Goal: Transaction & Acquisition: Purchase product/service

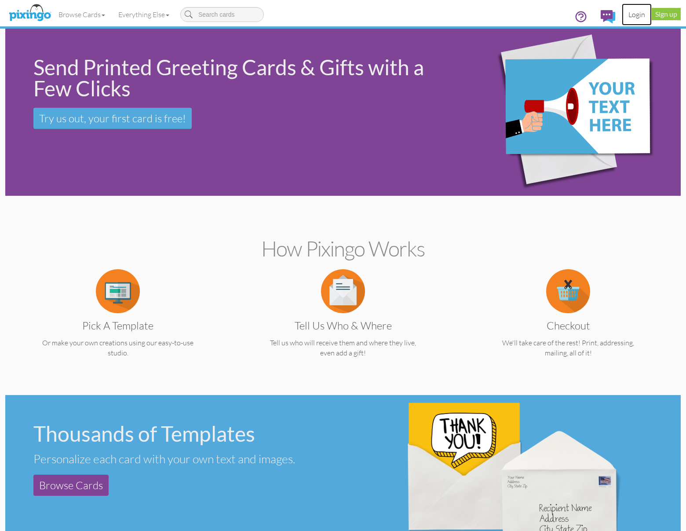
click at [636, 15] on link "Login" at bounding box center [637, 15] width 30 height 22
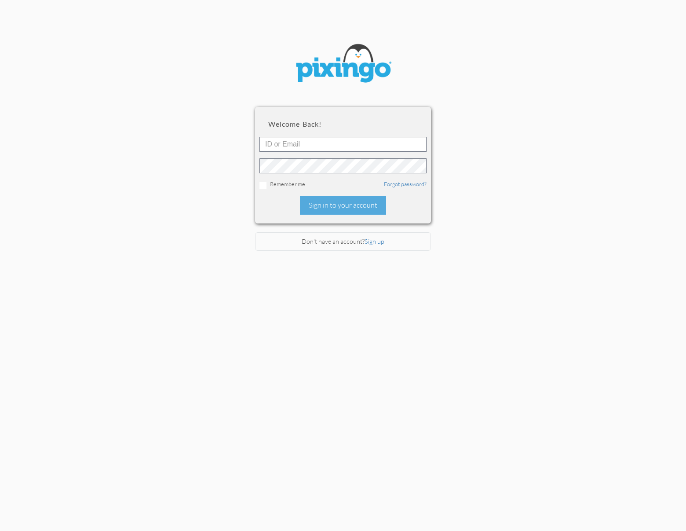
type input "[PERSON_NAME][EMAIL_ADDRESS][DOMAIN_NAME]"
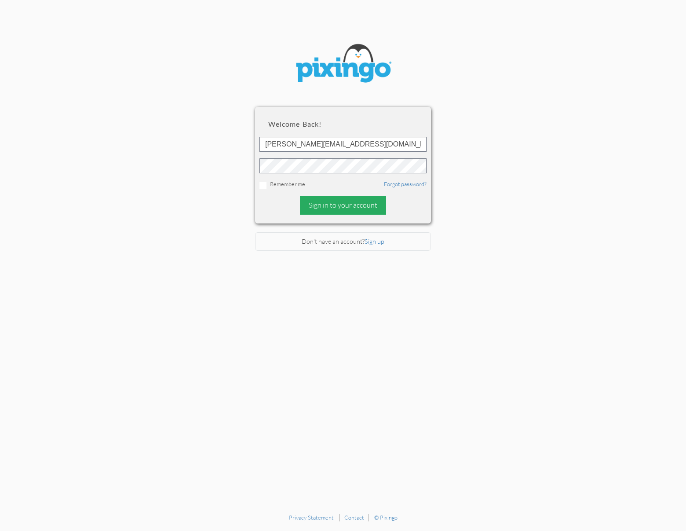
click at [346, 204] on div "Sign in to your account" at bounding box center [343, 205] width 86 height 19
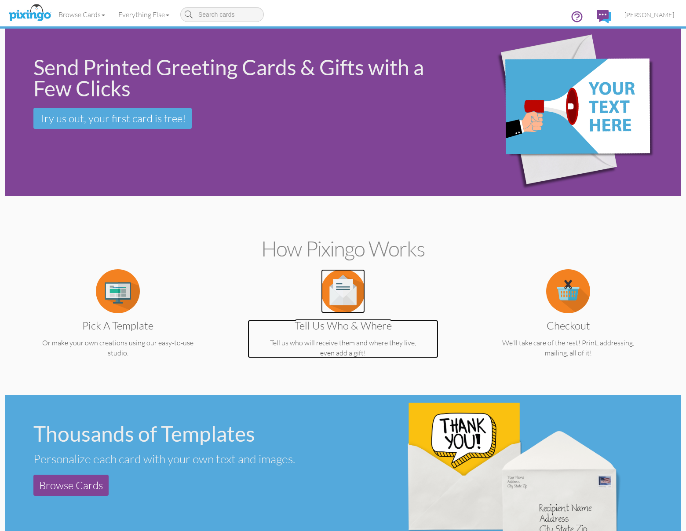
click at [346, 342] on p "Tell us who will receive them and where they live, even add a gift!" at bounding box center [343, 348] width 191 height 20
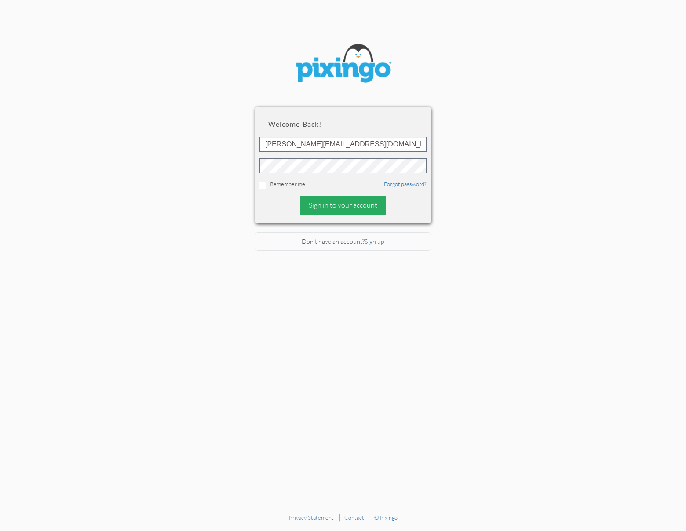
click at [347, 203] on div "Sign in to your account" at bounding box center [343, 205] width 86 height 19
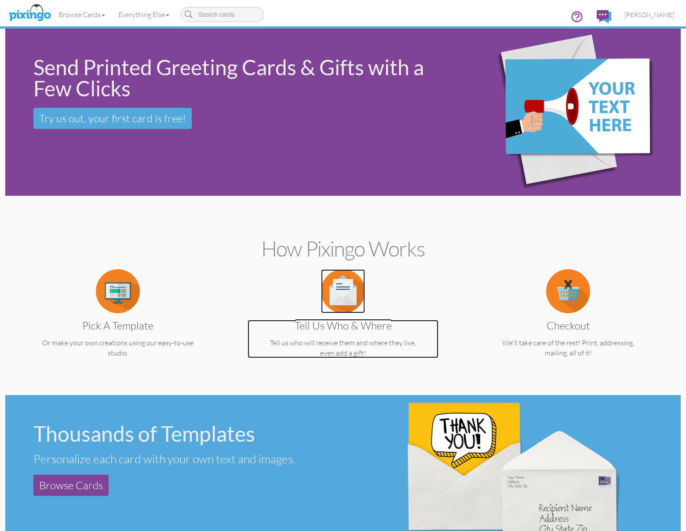
click at [361, 325] on h3 "Tell us Who & Where" at bounding box center [343, 325] width 178 height 11
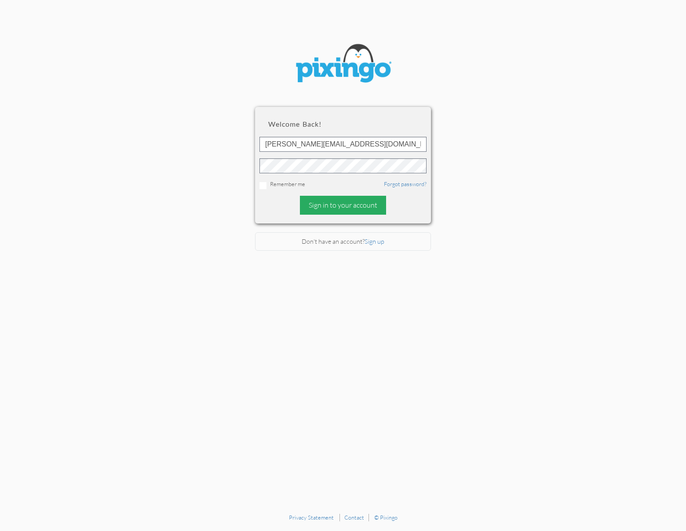
click at [346, 203] on div "Sign in to your account" at bounding box center [343, 205] width 86 height 19
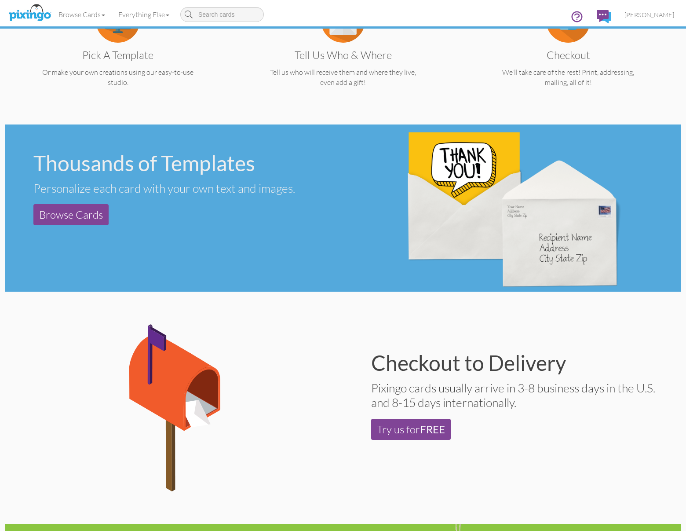
scroll to position [274, 0]
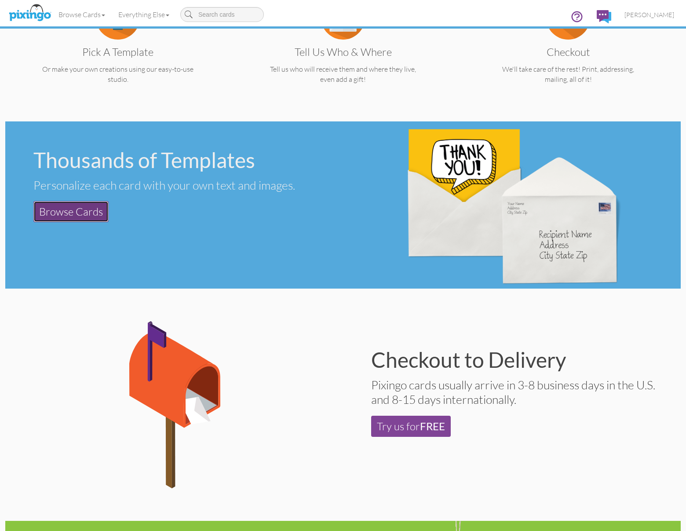
click at [69, 205] on link "Browse Cards" at bounding box center [70, 211] width 75 height 21
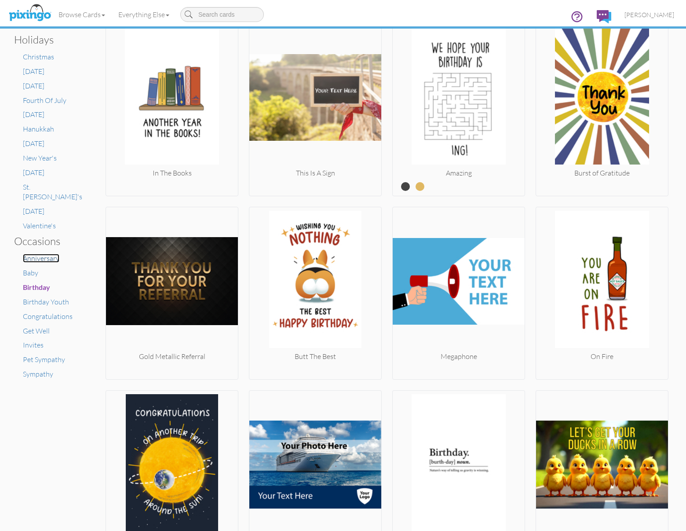
scroll to position [381, 0]
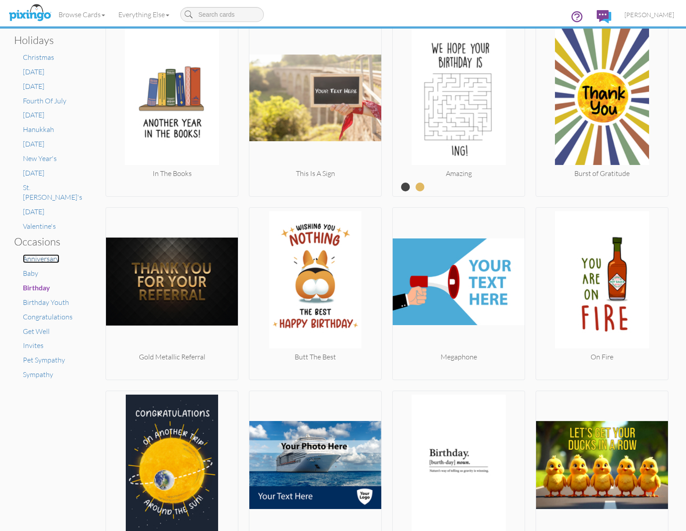
click at [49, 254] on span "Anniversary" at bounding box center [41, 258] width 37 height 9
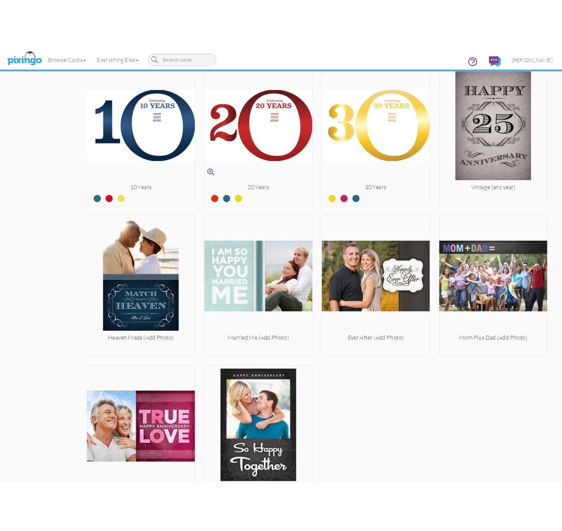
scroll to position [1643, 0]
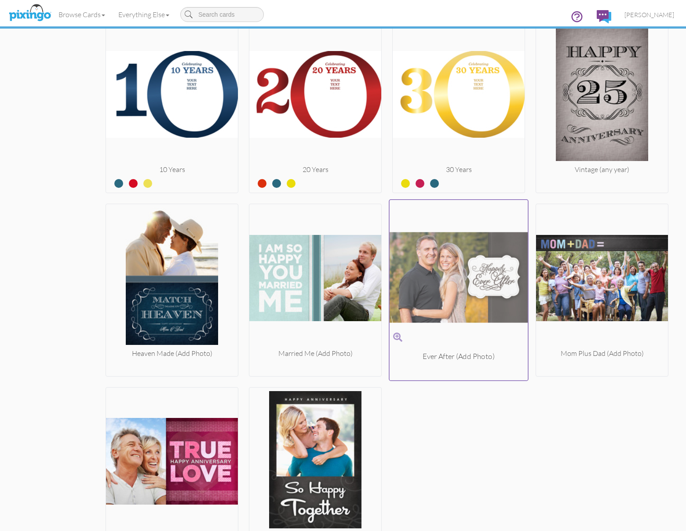
click at [465, 266] on img at bounding box center [459, 278] width 139 height 148
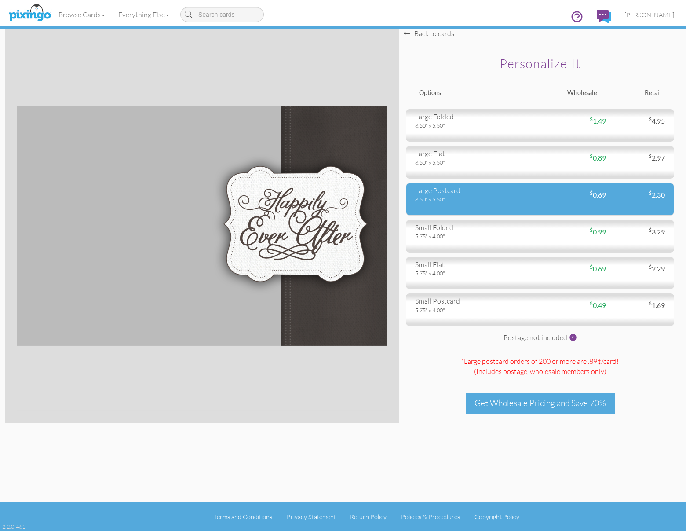
click at [547, 192] on div "$ 0.69" at bounding box center [573, 195] width 66 height 10
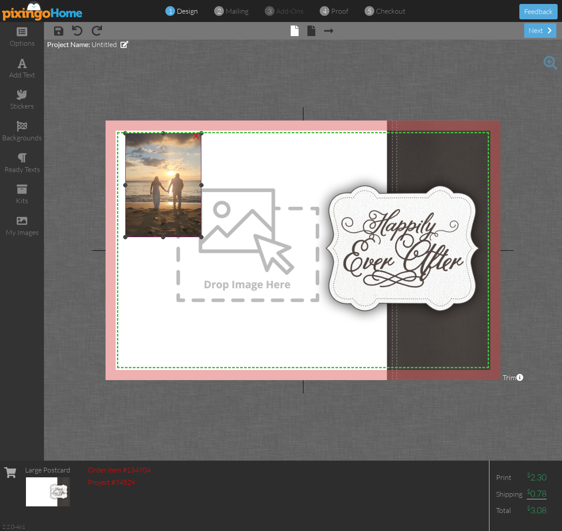
click at [158, 182] on img at bounding box center [163, 185] width 76 height 104
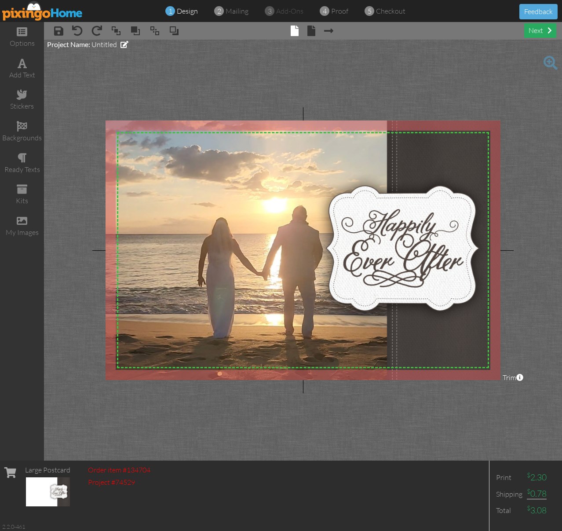
click at [542, 32] on div "next" at bounding box center [540, 30] width 32 height 15
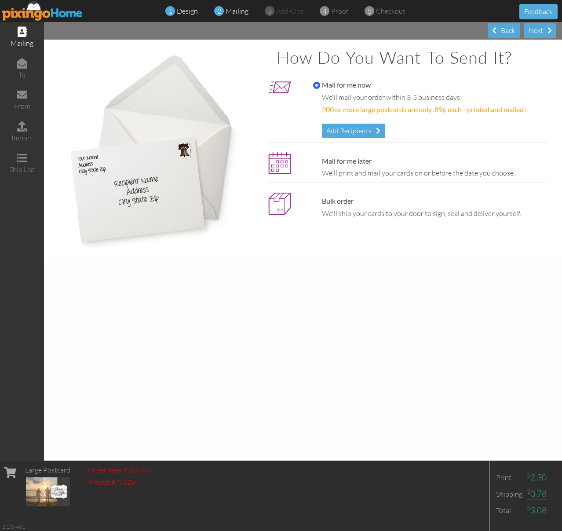
click at [185, 11] on span "design" at bounding box center [187, 11] width 21 height 9
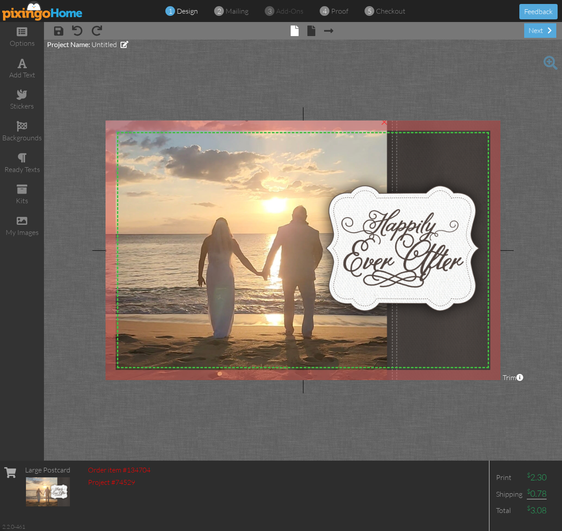
click at [228, 310] on img at bounding box center [247, 251] width 286 height 390
click at [235, 298] on img at bounding box center [247, 251] width 286 height 390
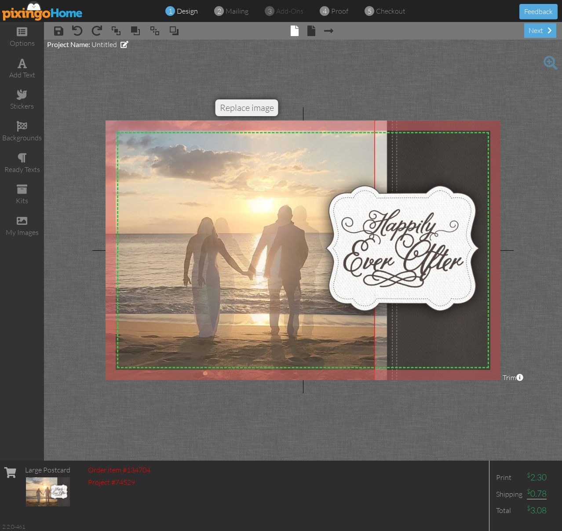
drag, startPoint x: 235, startPoint y: 298, endPoint x: 221, endPoint y: 298, distance: 14.5
click at [221, 298] on img at bounding box center [233, 250] width 286 height 390
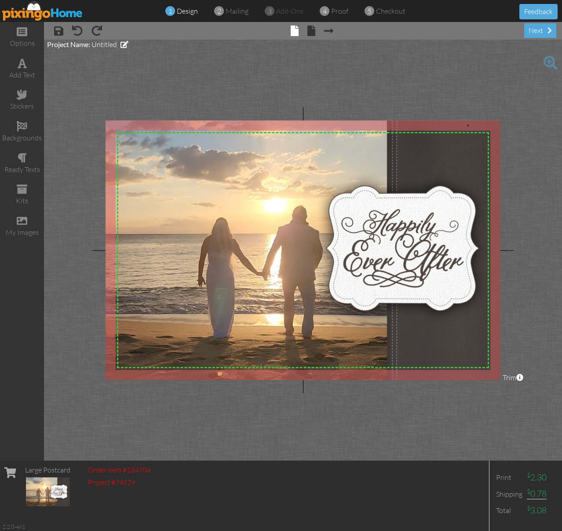
click at [468, 125] on body "1 design 2 mailing 3 add-ons 4 proof 5 checkout Feedback options add text stick…" at bounding box center [281, 265] width 562 height 531
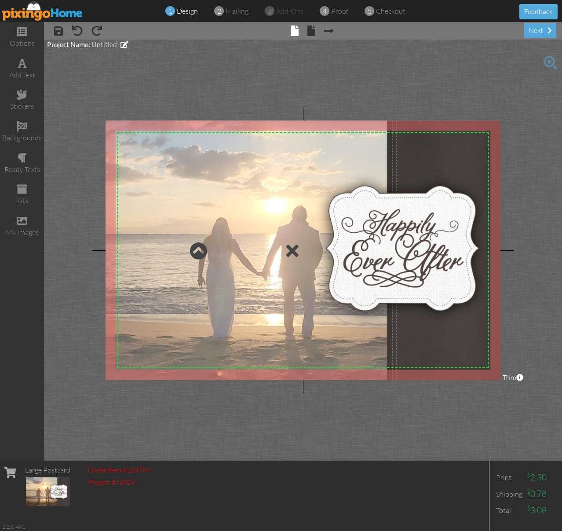
click at [304, 330] on div at bounding box center [247, 250] width 286 height 263
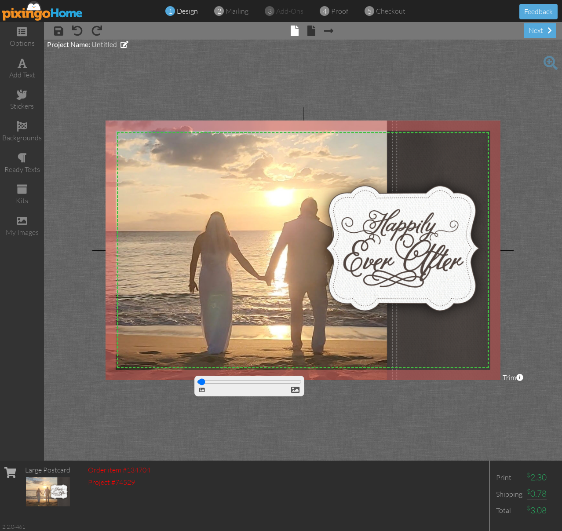
type input "100"
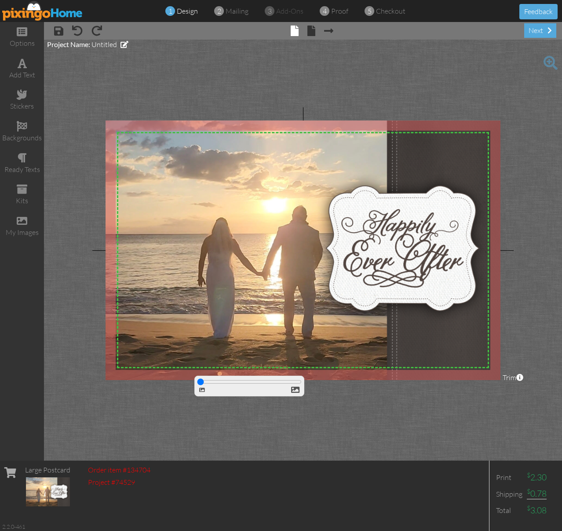
drag, startPoint x: 202, startPoint y: 384, endPoint x: 173, endPoint y: 382, distance: 29.1
click at [0, 0] on input "range" at bounding box center [0, 0] width 0 height 0
drag, startPoint x: 416, startPoint y: 227, endPoint x: 425, endPoint y: 193, distance: 35.2
click at [425, 193] on div "X X X X X X X X X X X X X X X X X X X X X X X X X X X X X X X X X X X X X X X X…" at bounding box center [303, 250] width 395 height 260
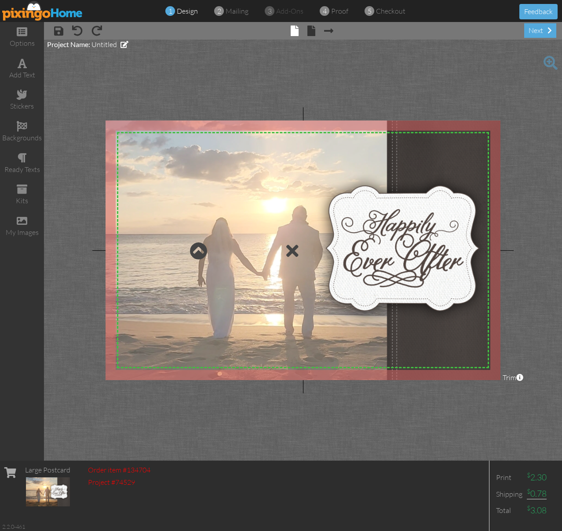
click at [231, 267] on div at bounding box center [247, 250] width 286 height 263
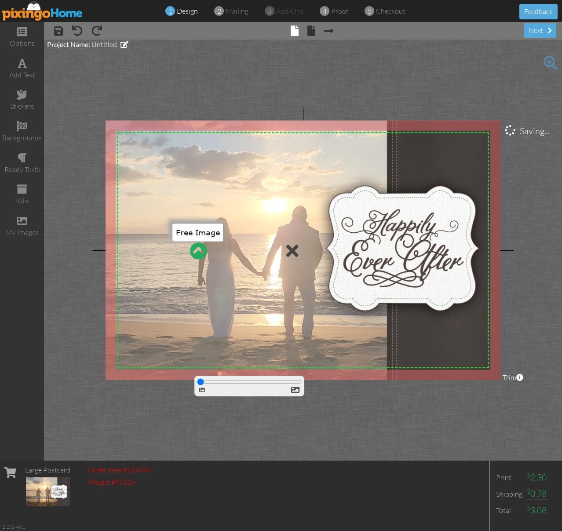
click at [198, 246] on div at bounding box center [199, 251] width 18 height 18
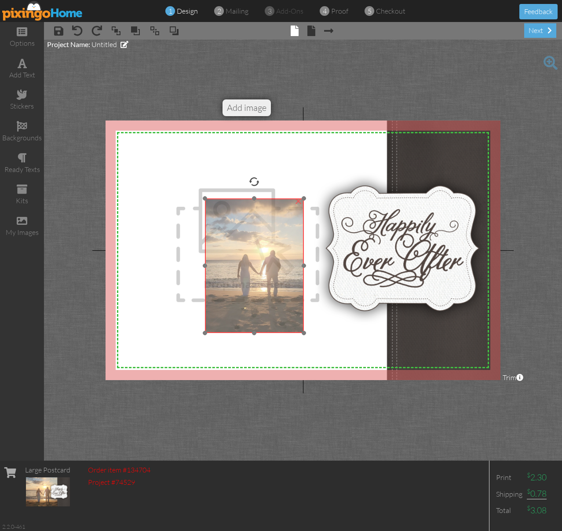
drag, startPoint x: 159, startPoint y: 189, endPoint x: 258, endPoint y: 267, distance: 126.3
click at [258, 267] on img at bounding box center [254, 265] width 99 height 135
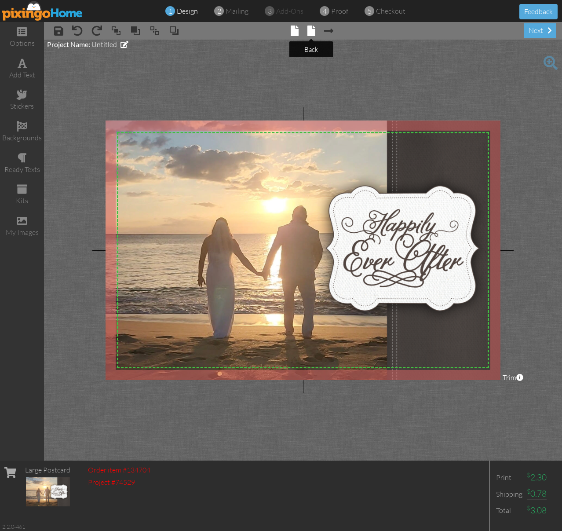
click at [313, 30] on span at bounding box center [312, 31] width 8 height 11
click at [308, 48] on tip-tip "× back" at bounding box center [312, 49] width 14 height 8
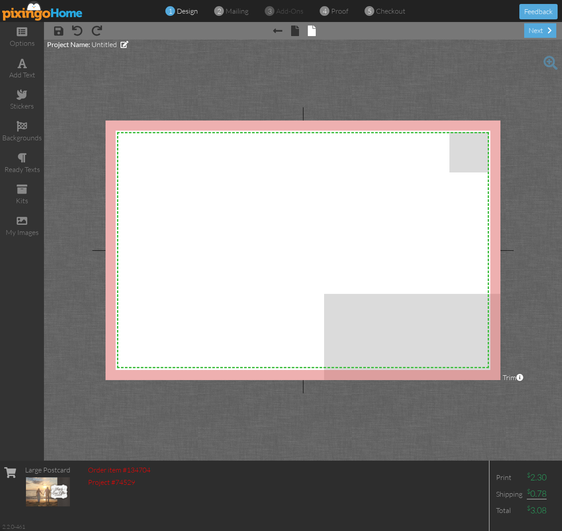
click at [401, 307] on div "X X X X X X X X X X X X X X X X X X X X X X X X X X X X X X X X X X X X X X X X…" at bounding box center [303, 250] width 395 height 260
drag, startPoint x: 401, startPoint y: 308, endPoint x: 364, endPoint y: 263, distance: 57.5
click at [364, 263] on div "X X X X X X X X X X X X X X X X X X X X X X X X X X X X X X X X X X X X X X X X…" at bounding box center [303, 250] width 395 height 260
click at [201, 199] on div "X X X X X X X X X X X X X X X X X X X X X X X X X X X X X X X X X X X X X X X X…" at bounding box center [303, 250] width 395 height 260
click at [180, 193] on body "1 design 2 mailing 3 add-ons 4 proof 5 checkout Feedback options add text stick…" at bounding box center [281, 265] width 562 height 531
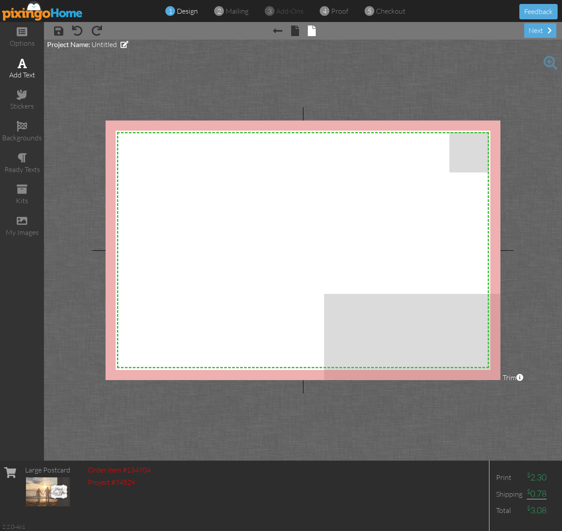
click at [26, 63] on span at bounding box center [22, 63] width 9 height 11
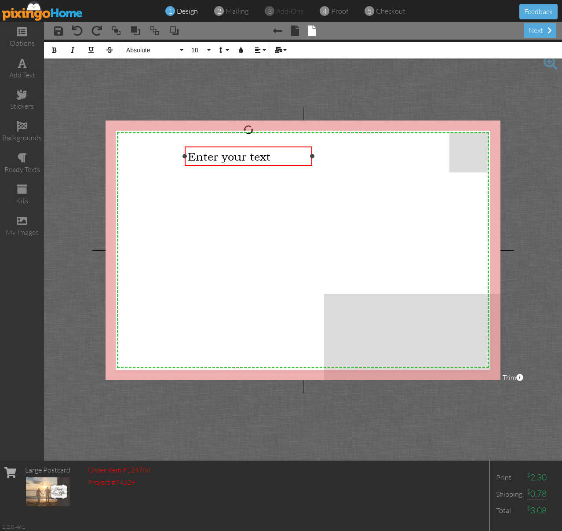
drag, startPoint x: 422, startPoint y: 156, endPoint x: 264, endPoint y: 158, distance: 157.5
click at [313, 153] on div "Enter your text ×" at bounding box center [249, 156] width 128 height 20
drag, startPoint x: 185, startPoint y: 155, endPoint x: 127, endPoint y: 154, distance: 58.5
click at [127, 154] on div "Enter your text ×" at bounding box center [219, 156] width 187 height 20
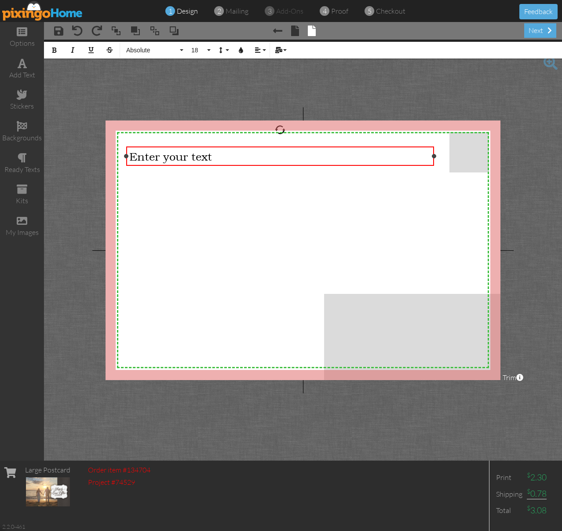
drag, startPoint x: 312, startPoint y: 156, endPoint x: 434, endPoint y: 157, distance: 121.9
click at [434, 157] on div at bounding box center [434, 156] width 4 height 4
click at [183, 49] on button "Absolute" at bounding box center [153, 50] width 63 height 17
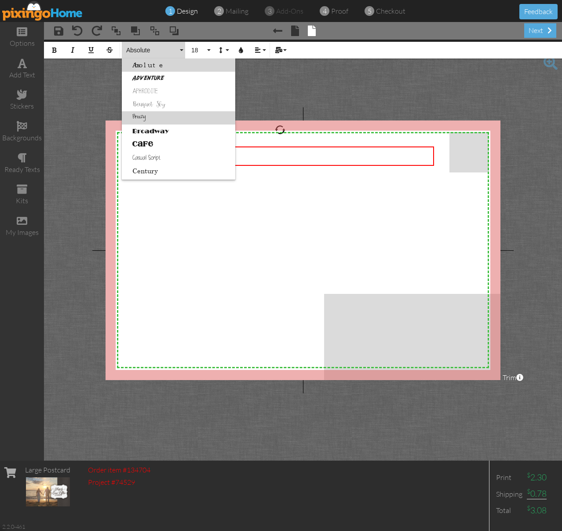
click at [182, 117] on link "Breezy" at bounding box center [179, 117] width 114 height 13
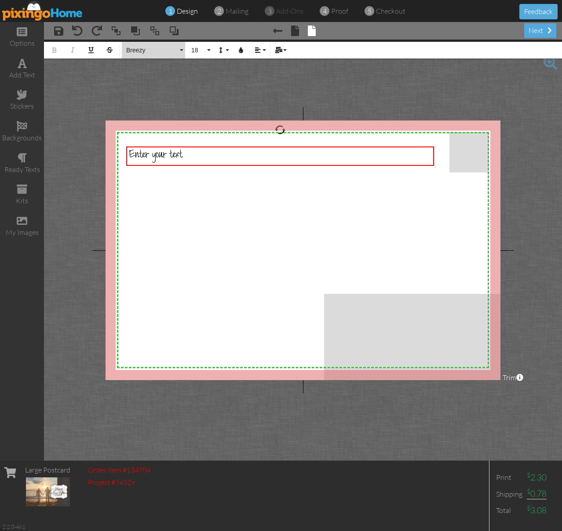
click at [180, 46] on button "Breezy" at bounding box center [153, 50] width 63 height 17
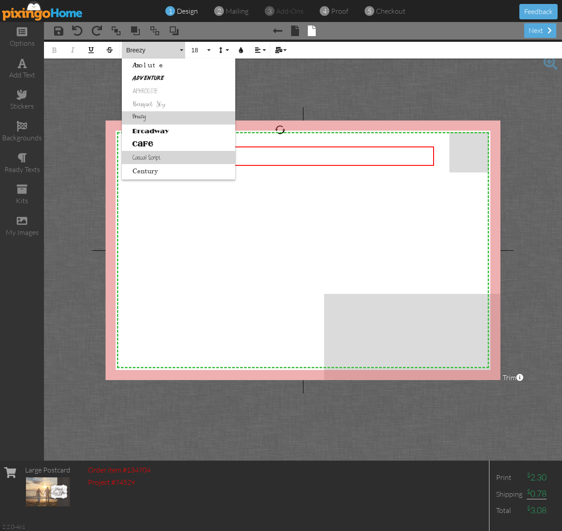
click at [181, 159] on link "Casual Script" at bounding box center [179, 157] width 114 height 13
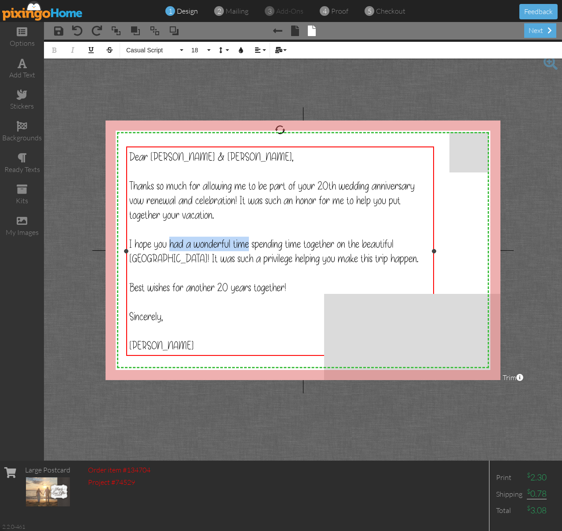
drag, startPoint x: 250, startPoint y: 244, endPoint x: 171, endPoint y: 242, distance: 78.8
click at [171, 242] on span "I hope you had a wonderful time spending time together on the beautiful [GEOGRA…" at bounding box center [273, 251] width 289 height 29
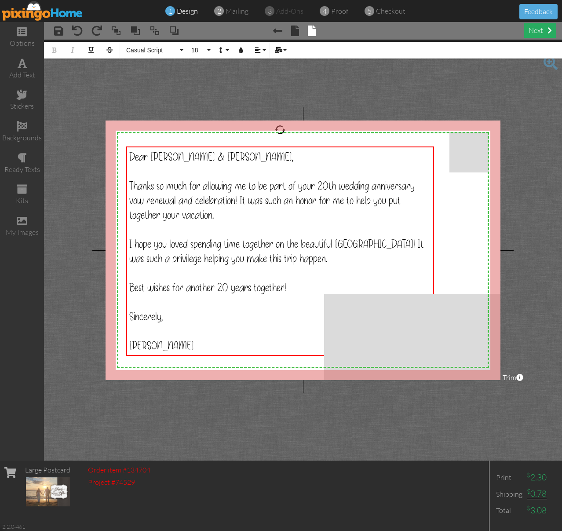
click at [544, 30] on div "next" at bounding box center [540, 30] width 32 height 15
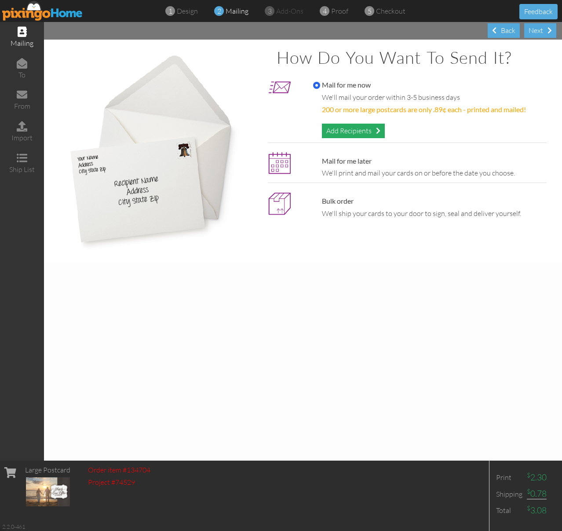
click at [361, 131] on div "Add Recipients" at bounding box center [353, 131] width 63 height 15
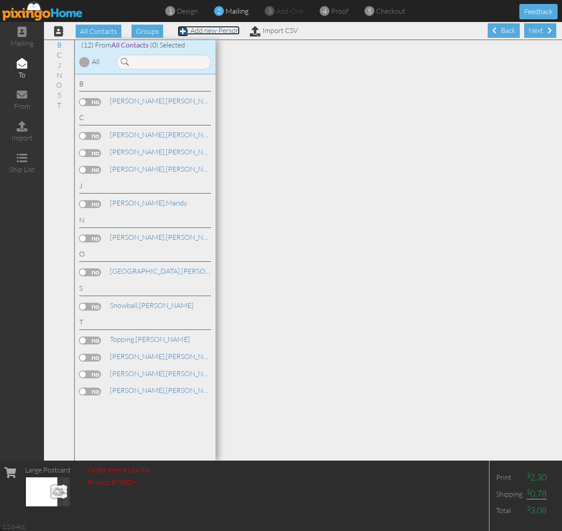
click at [216, 31] on link "Add new Person" at bounding box center [209, 30] width 62 height 9
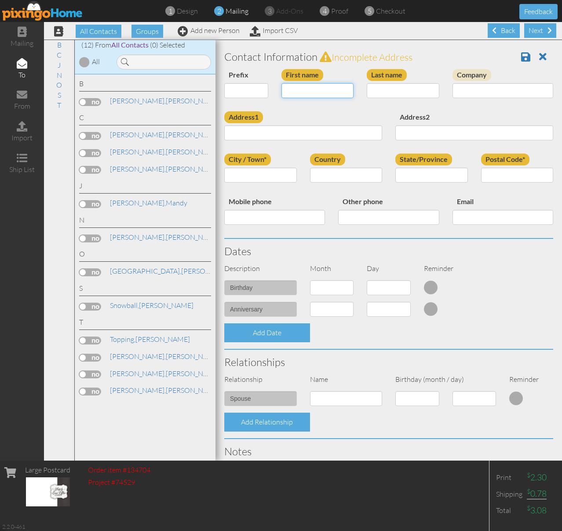
click at [305, 92] on input "First name" at bounding box center [318, 90] width 73 height 15
type input "[PERSON_NAME]"
type input "936 W 4000 N"
type input "Pleasant View"
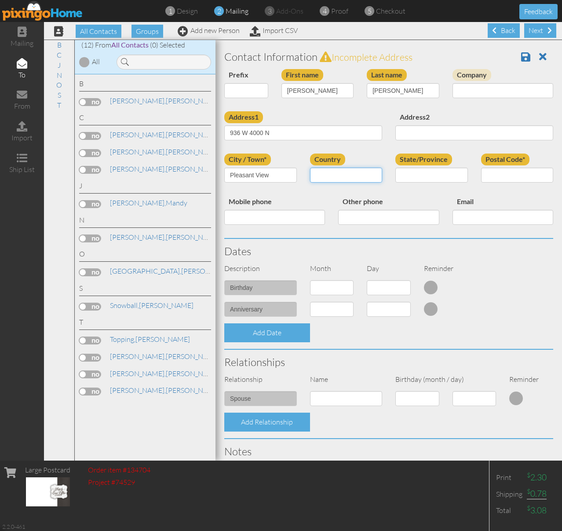
select select "object:2648"
select select "object:2947"
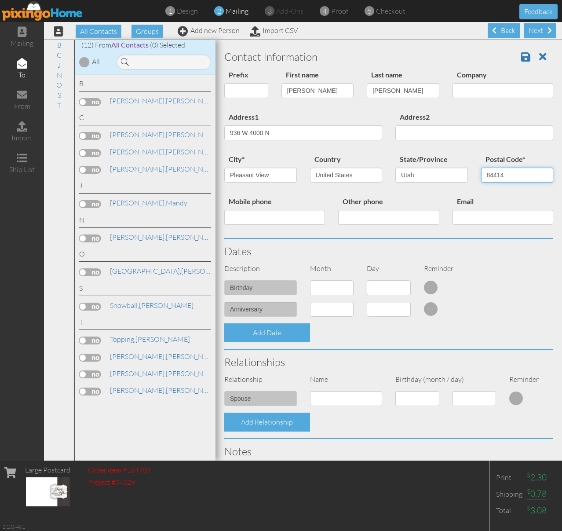
type input "84414"
select select "object:2637"
click option "2 - Feb" at bounding box center [0, 0] width 0 height 0
click at [367, 280] on select "1 2 3 4 5 6 7 8 9 10 11 12 13 14 15 16 17 18 19 20 21 22 23 24 25 26 27 28 29" at bounding box center [389, 287] width 44 height 15
select select "number:23"
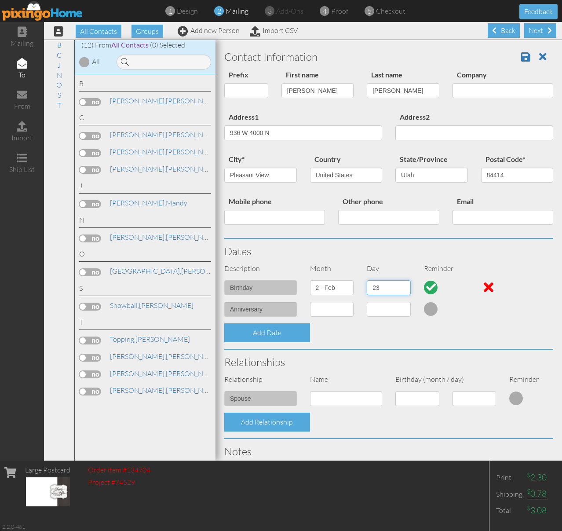
click option "23" at bounding box center [0, 0] width 0 height 0
select select "object:2643"
click option "8 - Aug" at bounding box center [0, 0] width 0 height 0
click at [367, 302] on select "1 2 3 4 5 6 7 8 9 10 11 12 13 14 15 16 17 18 19 20 21 22 23 24 25 26 27 28 29 3…" at bounding box center [389, 309] width 44 height 15
select select "number:11"
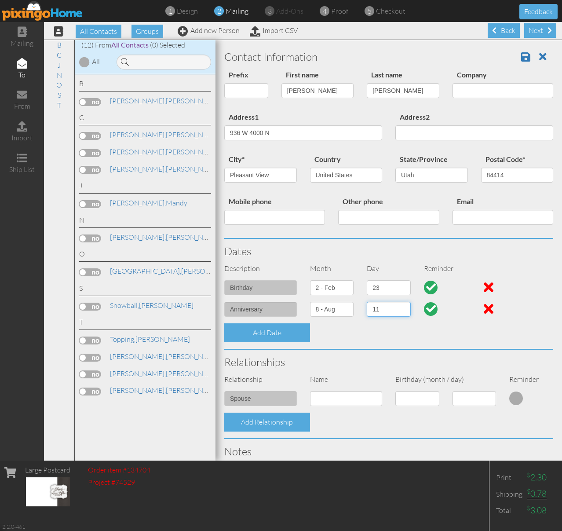
click option "11" at bounding box center [0, 0] width 0 height 0
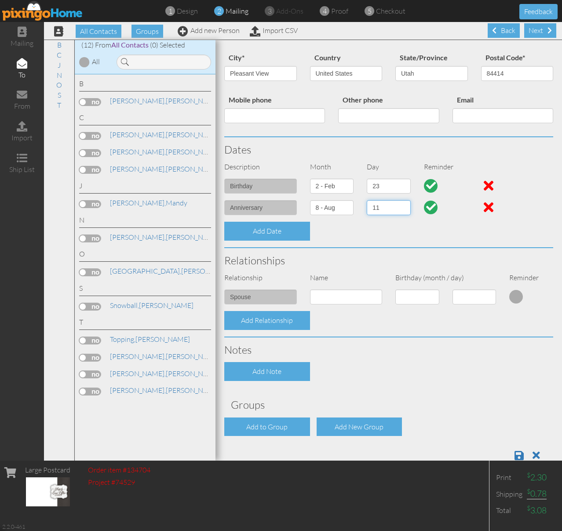
scroll to position [102, 0]
click at [336, 300] on input at bounding box center [346, 296] width 73 height 15
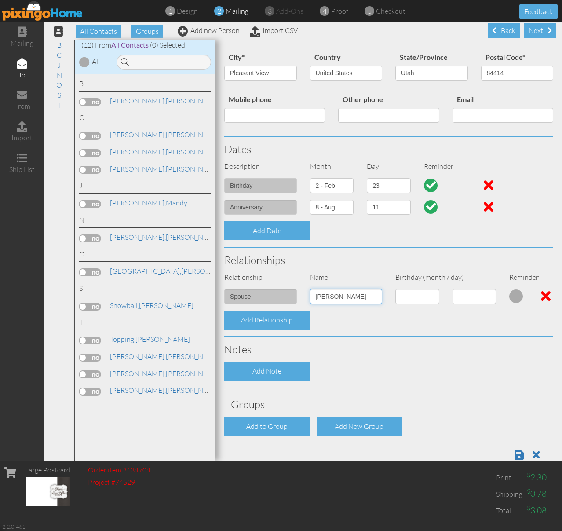
type input "[PERSON_NAME]"
select select "object:2645"
click option "10 - Oct" at bounding box center [0, 0] width 0 height 0
click at [453, 289] on select "1 2 3 4 5 6 7 8 9 10 11 12 13 14 15 16 17 18 19 20 21 22 23 24 25 26 27 28 29 3…" at bounding box center [475, 296] width 44 height 15
select select "number:17"
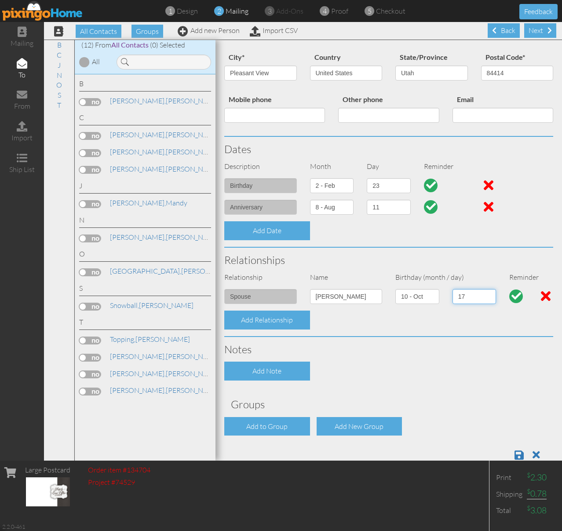
click option "17" at bounding box center [0, 0] width 0 height 0
click at [455, 323] on div "Add Relationship" at bounding box center [389, 320] width 342 height 19
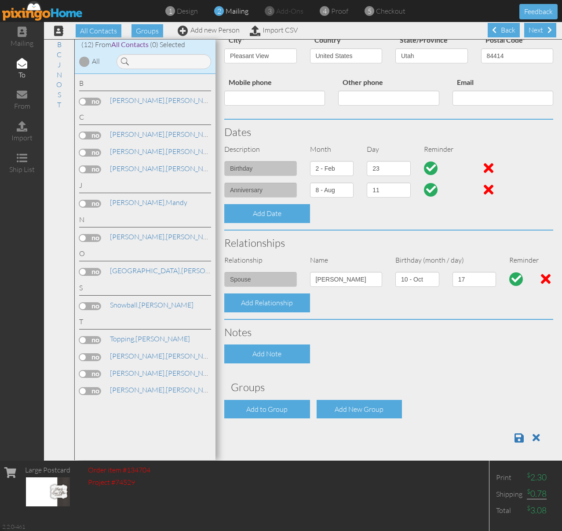
scroll to position [122, 0]
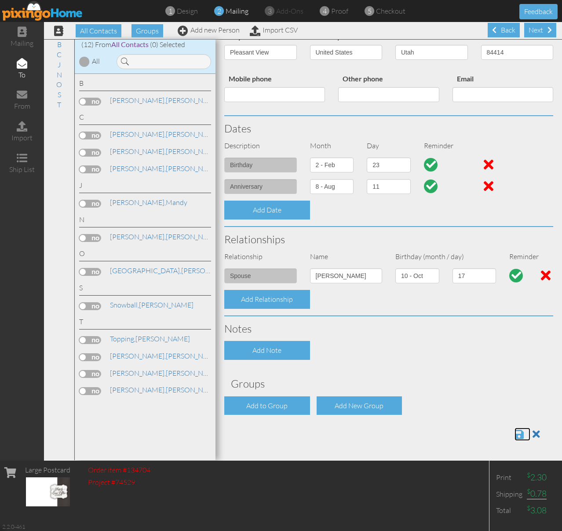
click at [520, 433] on span at bounding box center [519, 434] width 9 height 11
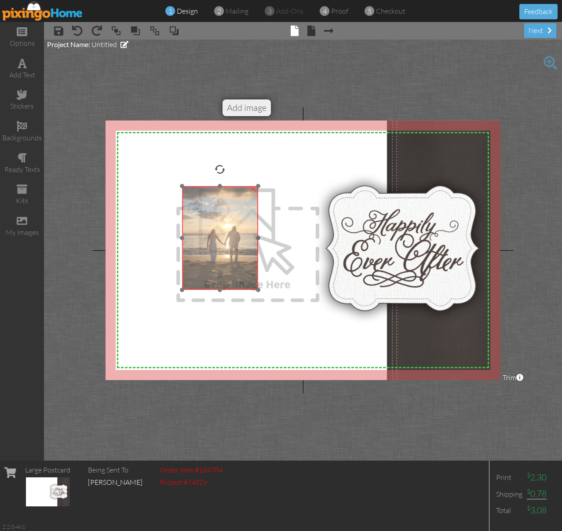
drag, startPoint x: 172, startPoint y: 177, endPoint x: 228, endPoint y: 230, distance: 77.5
click at [228, 230] on img at bounding box center [220, 238] width 76 height 104
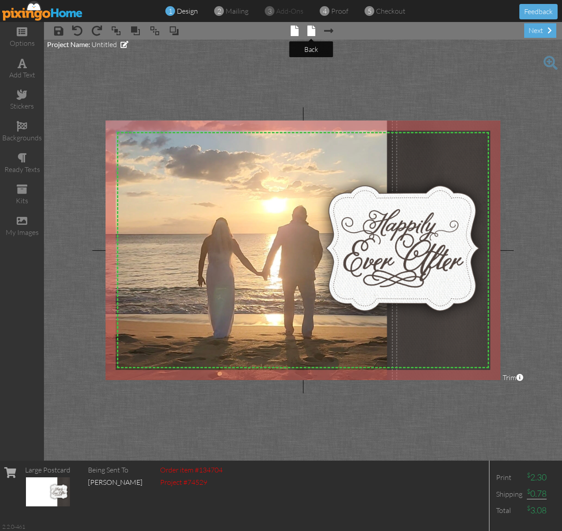
click at [311, 30] on span at bounding box center [312, 31] width 8 height 11
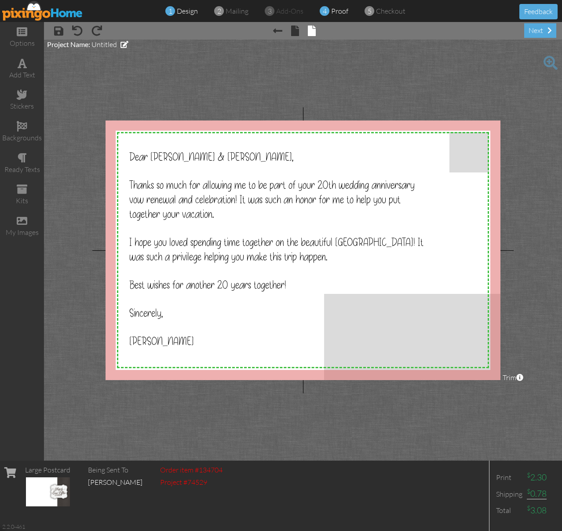
click at [339, 10] on span "proof" at bounding box center [339, 11] width 17 height 9
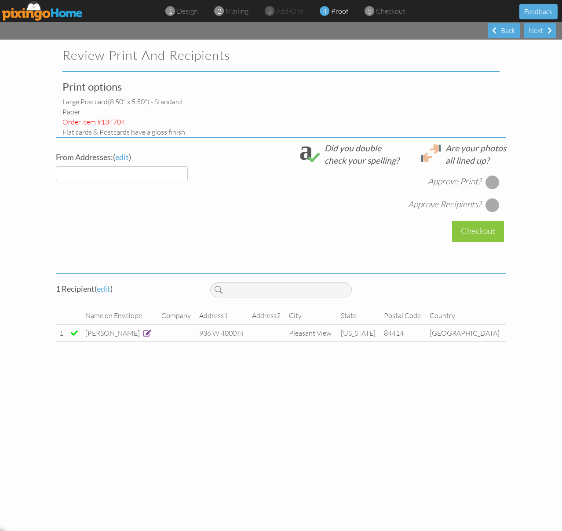
select select "object:163"
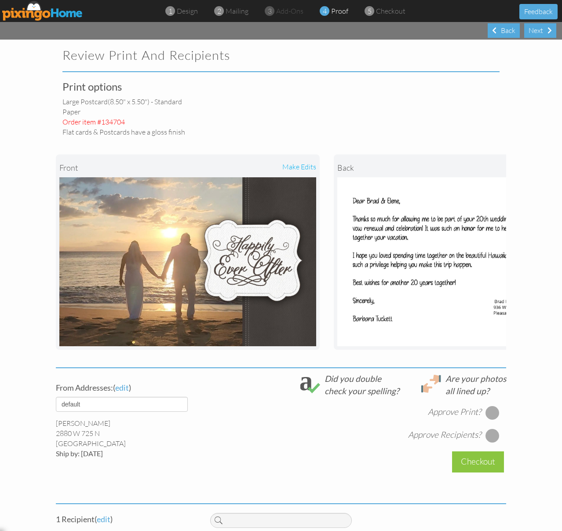
scroll to position [0, 92]
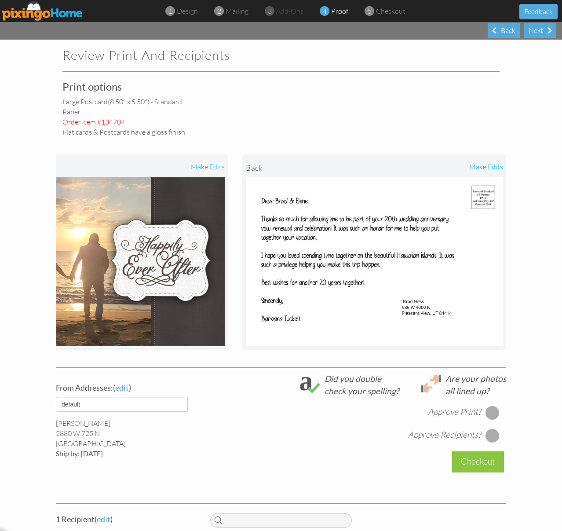
click at [484, 167] on div "make edits" at bounding box center [439, 167] width 128 height 19
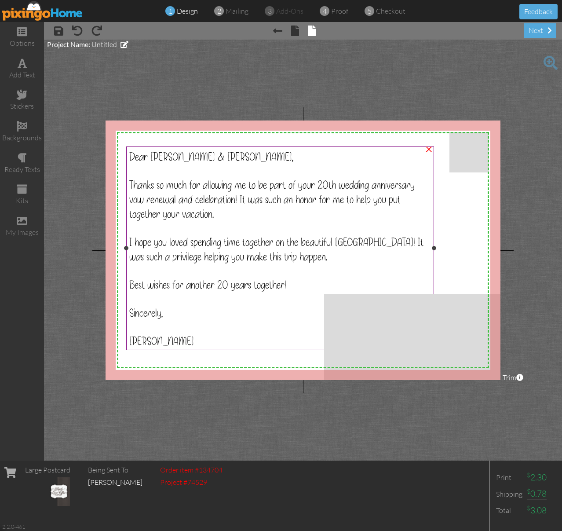
click at [209, 214] on span "Thanks so much for allowing me to be part of your 20th wedding anniversary vow …" at bounding box center [272, 200] width 286 height 44
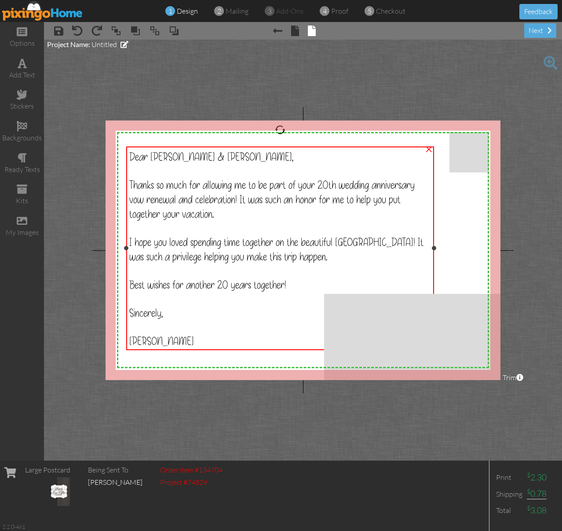
click at [216, 213] on div "Thanks so much for allowing me to be part of your 20th wedding anniversary vow …" at bounding box center [280, 200] width 302 height 44
click at [211, 215] on span "Thanks so much for allowing me to be part of your 20th wedding anniversary vow …" at bounding box center [272, 200] width 286 height 44
click at [216, 214] on div "Thanks so much for allowing me to be part of your 20th wedding anniversary vow …" at bounding box center [280, 200] width 302 height 44
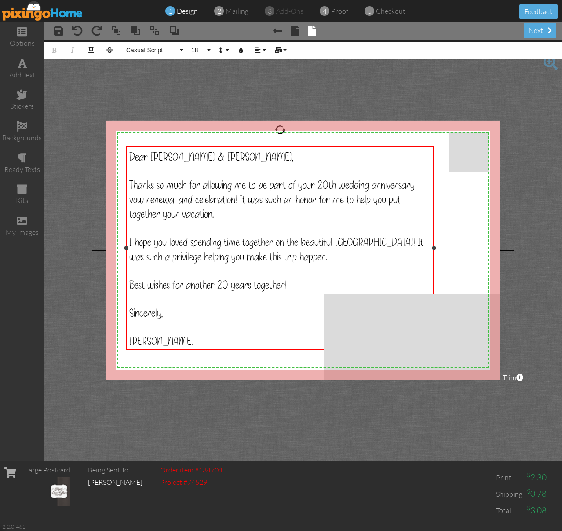
click at [213, 213] on span "Thanks so much for allowing me to be part of your 20th wedding anniversary vow …" at bounding box center [272, 200] width 286 height 44
click at [143, 162] on span "Dear [PERSON_NAME] & [PERSON_NAME]," at bounding box center [211, 157] width 164 height 15
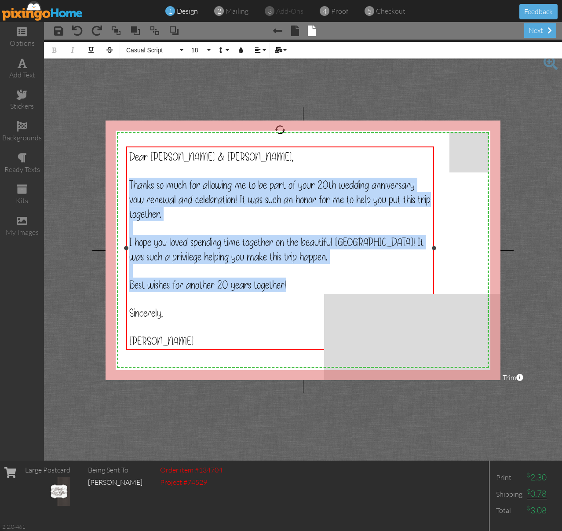
drag, startPoint x: 130, startPoint y: 183, endPoint x: 295, endPoint y: 286, distance: 194.5
click at [295, 286] on div "Dear Brad & Elene, Thanks so much for allowing me to be part of your 20th weddi…" at bounding box center [280, 249] width 302 height 199
copy div "Thanks so much for allowing me to be part of your 20th wedding anniversary vow …"
click at [234, 185] on span "Thanks so much for allowing me to be part of your 20th wedding anniversary vow …" at bounding box center [279, 200] width 301 height 44
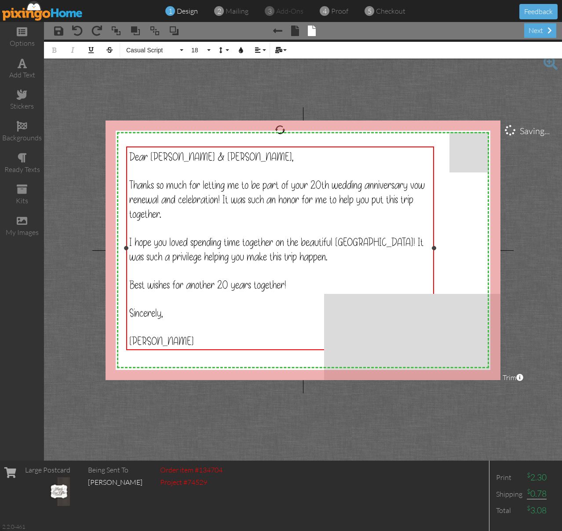
click at [251, 184] on span "Thanks so much for letting me to be part of your 20th wedding anniversary vow r…" at bounding box center [277, 200] width 296 height 44
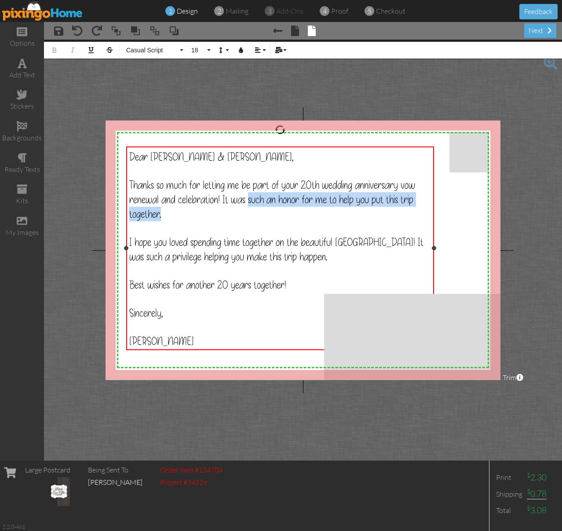
drag, startPoint x: 250, startPoint y: 199, endPoint x: 250, endPoint y: 209, distance: 10.1
click at [250, 209] on div "Thanks so much for letting me be part of your 20th wedding anniversary vow rene…" at bounding box center [280, 200] width 302 height 44
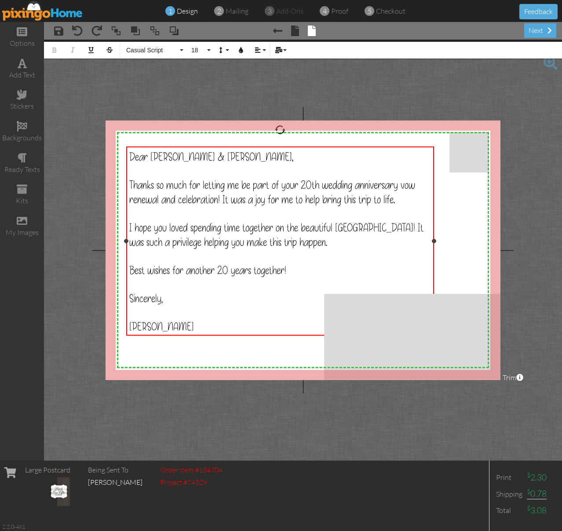
click at [145, 227] on span "I hope you loved spending time together on the beautiful [GEOGRAPHIC_DATA]! It …" at bounding box center [276, 234] width 294 height 29
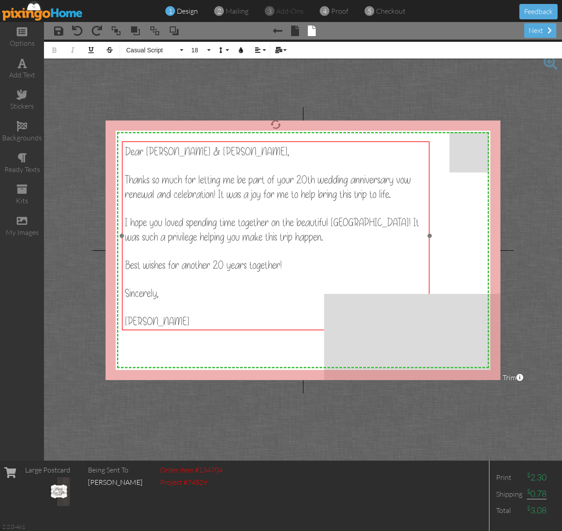
drag, startPoint x: 129, startPoint y: 226, endPoint x: 125, endPoint y: 220, distance: 6.9
click at [125, 220] on div "Dear Brad & Elene, Thanks so much for letting me be part of your 20th wedding a…" at bounding box center [276, 236] width 308 height 191
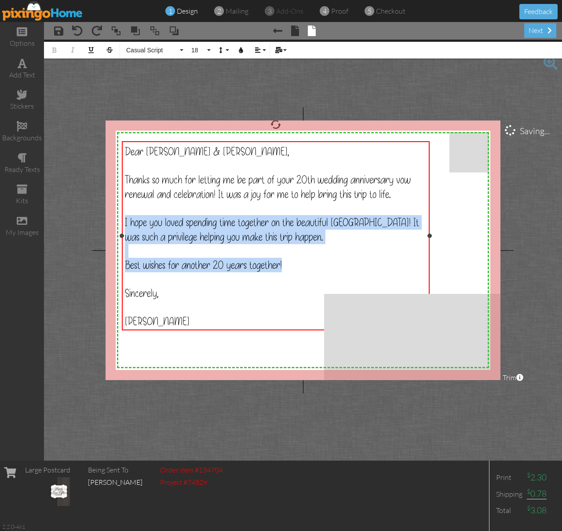
drag, startPoint x: 290, startPoint y: 264, endPoint x: 116, endPoint y: 221, distance: 178.8
click at [125, 221] on div "Dear Brad & Elene, Thanks so much for letting me be part of your 20th wedding a…" at bounding box center [276, 236] width 302 height 184
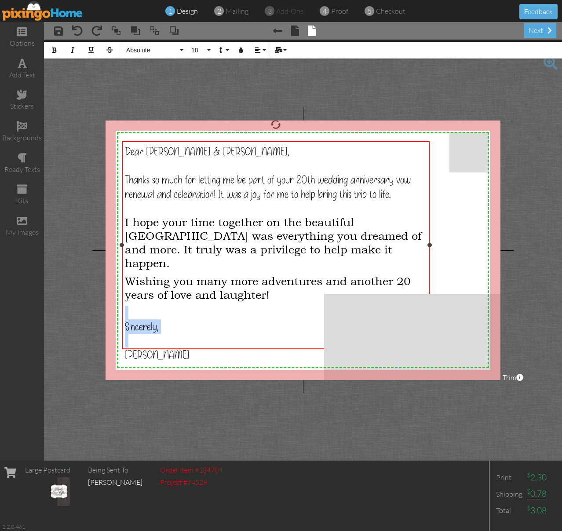
drag, startPoint x: 269, startPoint y: 281, endPoint x: 120, endPoint y: 211, distance: 164.4
click at [125, 211] on div "Dear Brad & Elene, Thanks so much for letting me be part of your 20th wedding a…" at bounding box center [276, 253] width 302 height 218
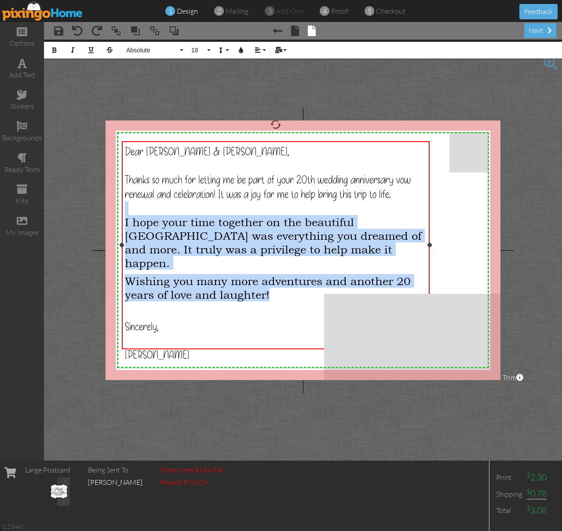
drag, startPoint x: 278, startPoint y: 280, endPoint x: 132, endPoint y: 214, distance: 159.9
click at [132, 214] on div "Dear Brad & Elene, Thanks so much for letting me be part of your 20th wedding a…" at bounding box center [276, 253] width 302 height 218
click at [183, 48] on button "Absolute" at bounding box center [153, 50] width 63 height 17
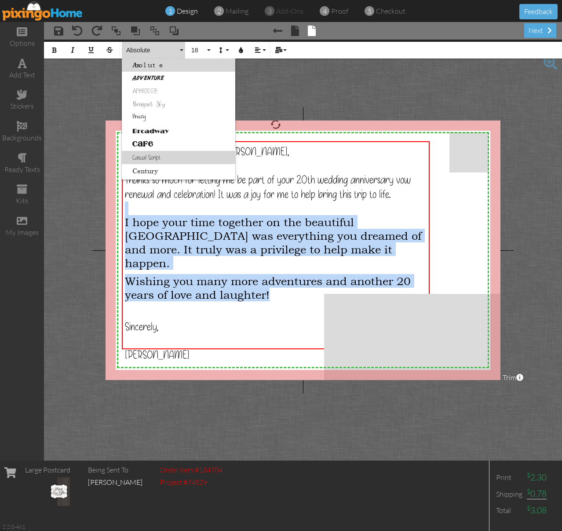
click at [168, 152] on link "Casual Script" at bounding box center [179, 157] width 114 height 13
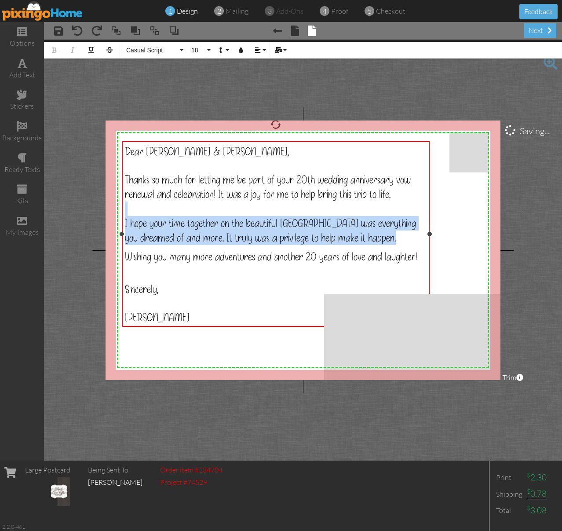
click at [126, 254] on span "Wishing you many more adventures and another 20 years of love and laughter!" at bounding box center [271, 256] width 293 height 15
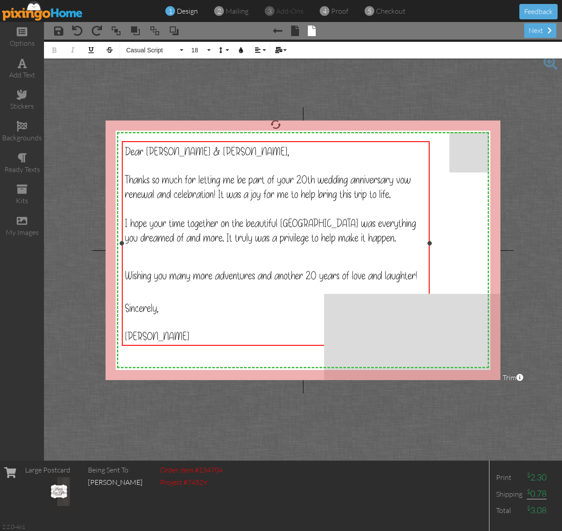
click at [318, 276] on span "Wishing you many more adventures and another 20 years of love and laughter!" at bounding box center [271, 275] width 293 height 15
click at [539, 28] on div "next" at bounding box center [540, 30] width 32 height 15
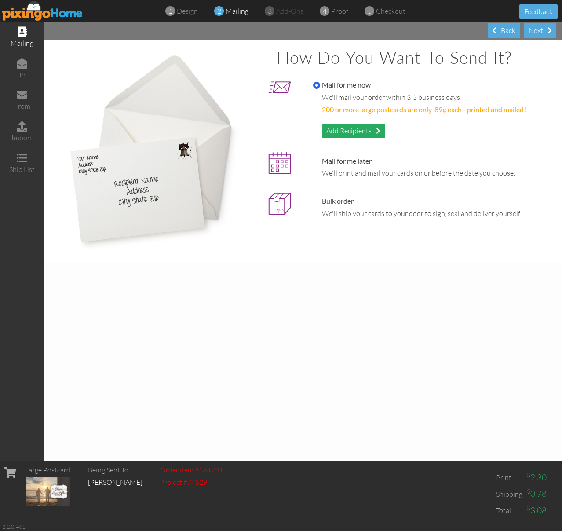
click at [363, 131] on div "Add Recipients" at bounding box center [353, 131] width 63 height 15
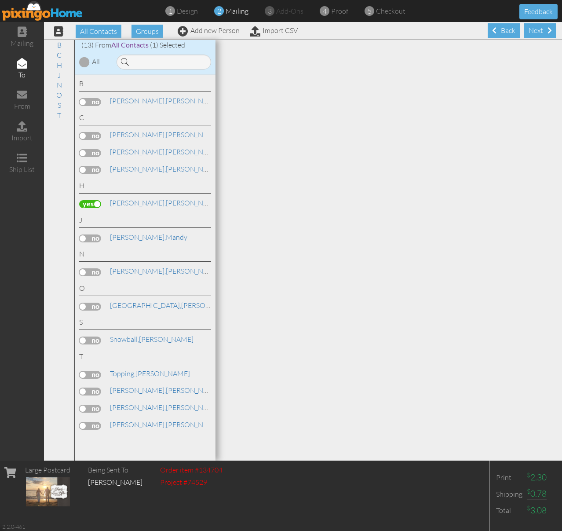
scroll to position [0, 0]
click at [536, 32] on div "Next" at bounding box center [540, 30] width 32 height 15
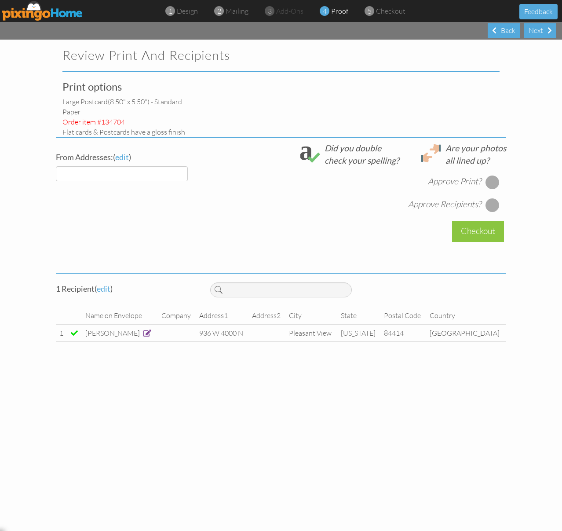
select select "object:361"
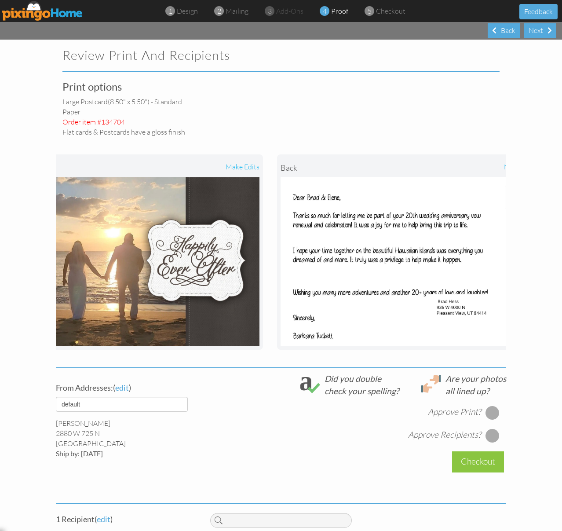
scroll to position [0, 92]
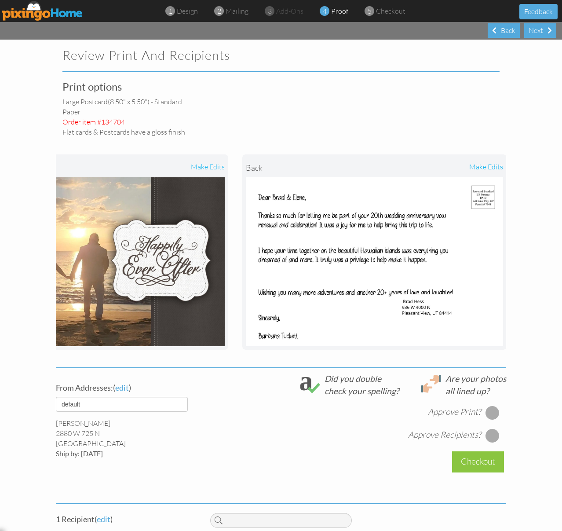
click at [490, 167] on div "make edits" at bounding box center [439, 167] width 128 height 19
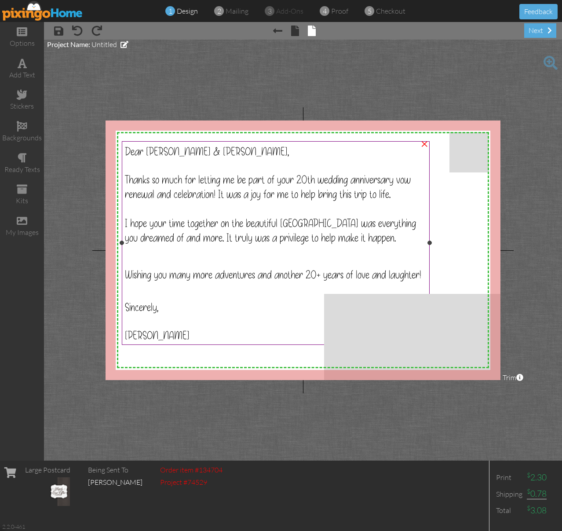
click at [140, 226] on span "I hope your time together on the beautiful Hawaiian islands was everything you …" at bounding box center [270, 230] width 291 height 29
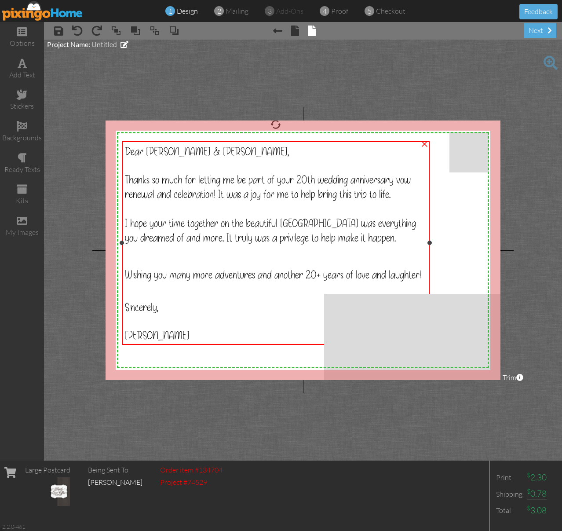
click at [130, 275] on span "Wishing you many more adventures and another 20+ years of love and laughter!" at bounding box center [273, 275] width 297 height 15
click at [126, 273] on span "Wishing you many more adventures and another 20+ years of love and laughter!" at bounding box center [273, 275] width 297 height 15
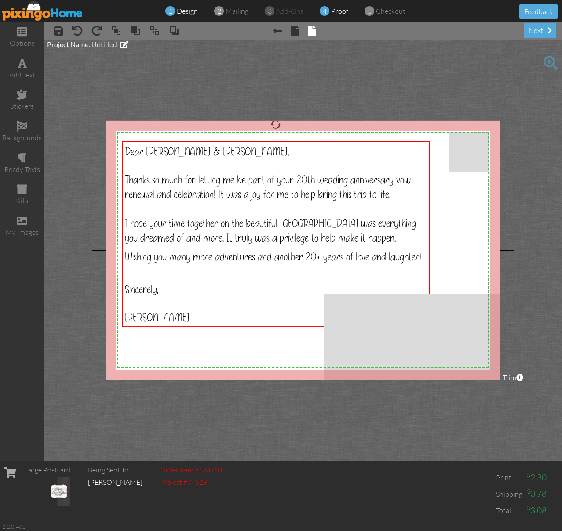
click at [336, 14] on span "proof" at bounding box center [339, 11] width 17 height 9
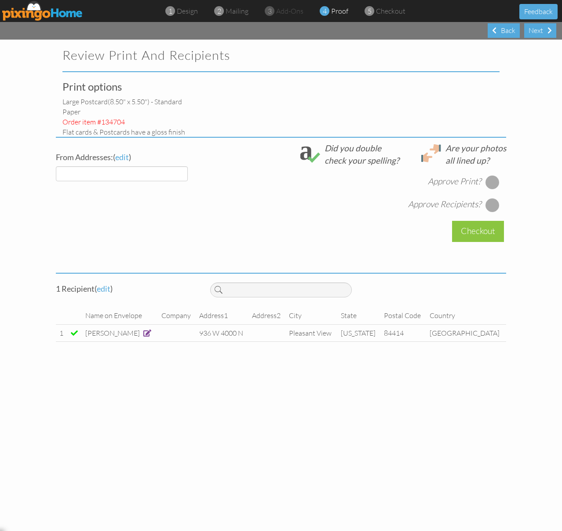
select select "object:443"
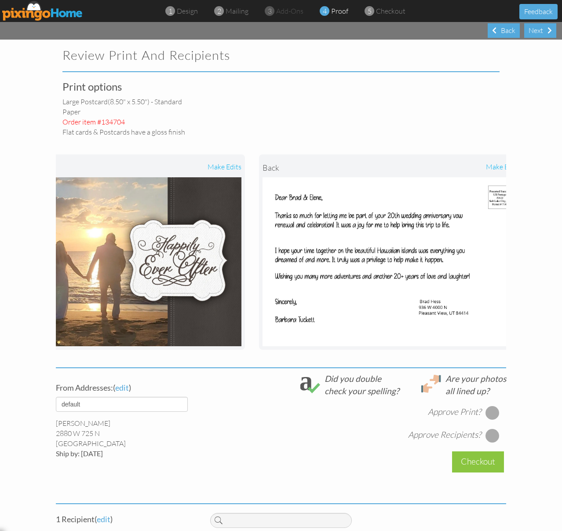
scroll to position [0, 92]
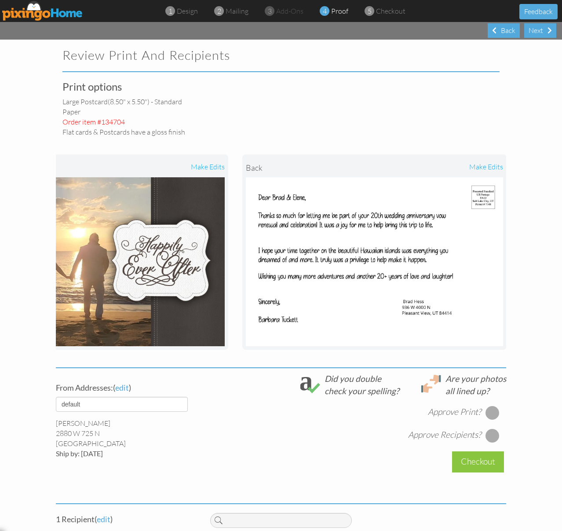
click at [492, 167] on div "make edits" at bounding box center [439, 167] width 128 height 19
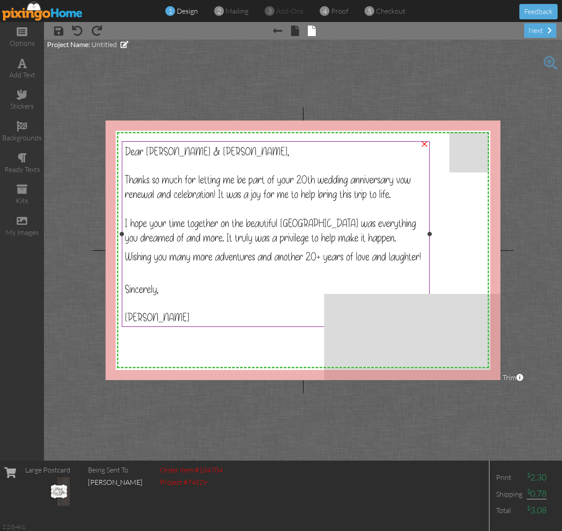
click at [143, 213] on div at bounding box center [276, 209] width 302 height 15
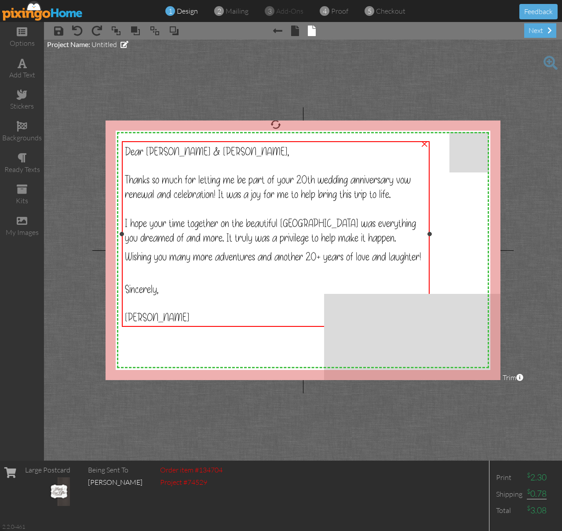
click at [130, 223] on span "I hope your time together on the beautiful Hawaiian islands was everything you …" at bounding box center [270, 230] width 291 height 29
click at [125, 222] on span "I hope your time together on the beautiful Hawaiian islands was everything you …" at bounding box center [270, 230] width 291 height 29
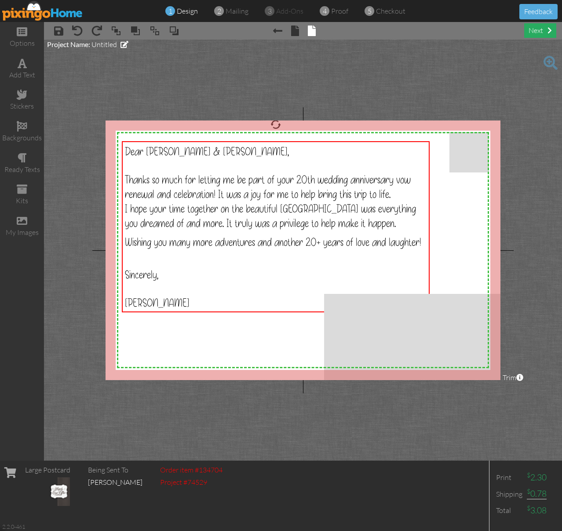
click at [539, 32] on div "next" at bounding box center [540, 30] width 32 height 15
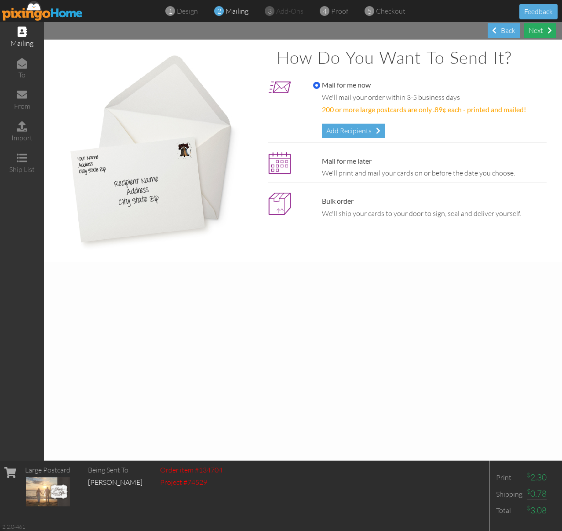
click at [539, 32] on div "Next" at bounding box center [540, 30] width 32 height 15
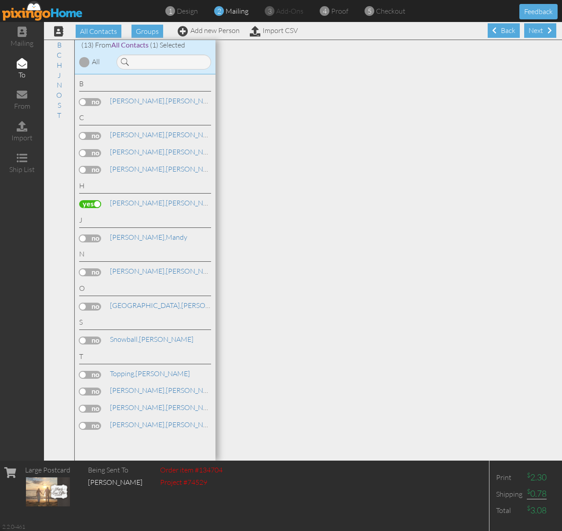
click at [539, 32] on div "Next" at bounding box center [540, 30] width 32 height 15
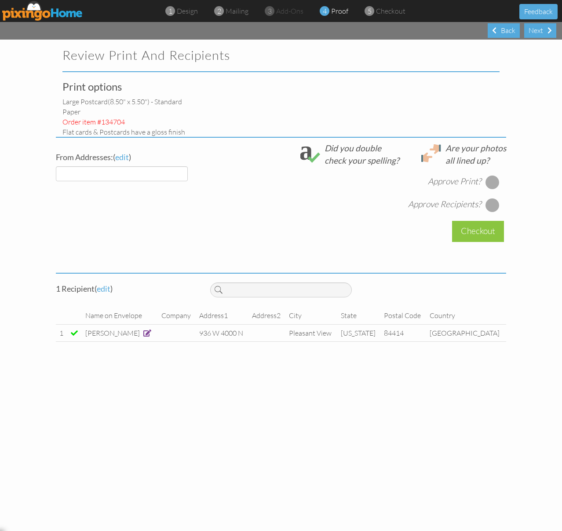
select select "object:613"
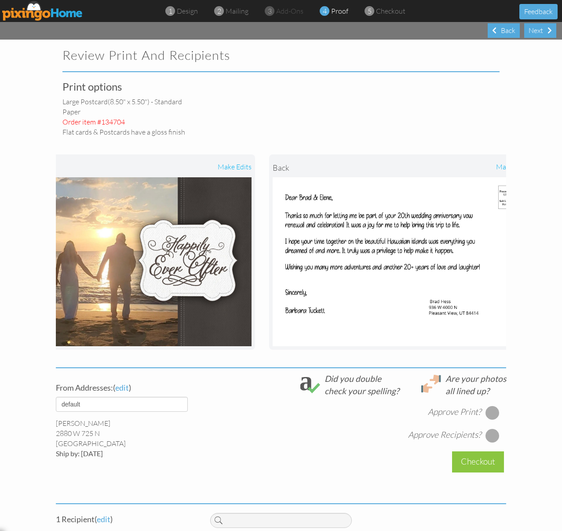
scroll to position [0, 92]
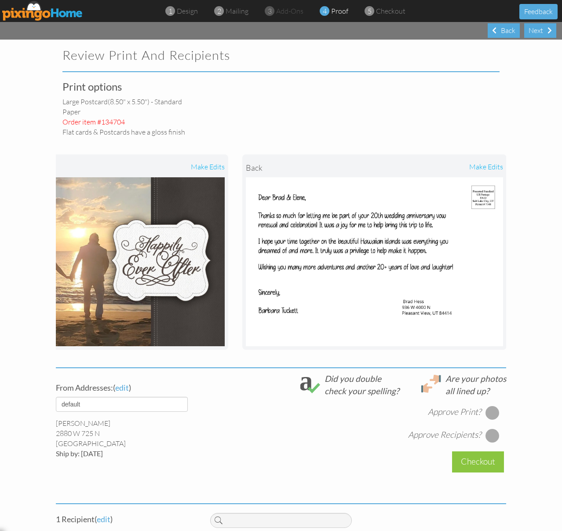
click at [496, 411] on div at bounding box center [493, 413] width 14 height 14
click at [496, 435] on div at bounding box center [493, 436] width 14 height 14
click at [485, 462] on div "Checkout" at bounding box center [478, 461] width 52 height 21
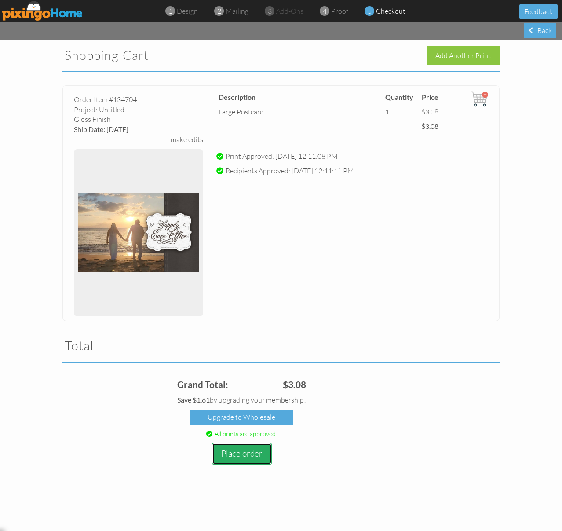
click at [252, 455] on button "Place order" at bounding box center [242, 454] width 60 height 22
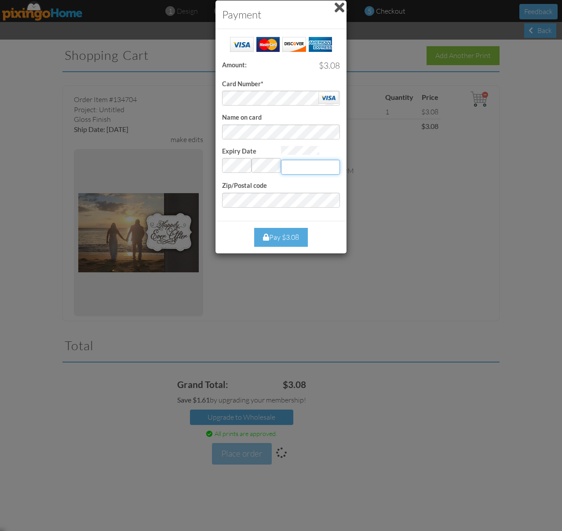
click at [307, 167] on input "Expiry Date" at bounding box center [310, 167] width 59 height 15
type input "341"
click at [285, 236] on div "Pay $3.08" at bounding box center [281, 237] width 54 height 19
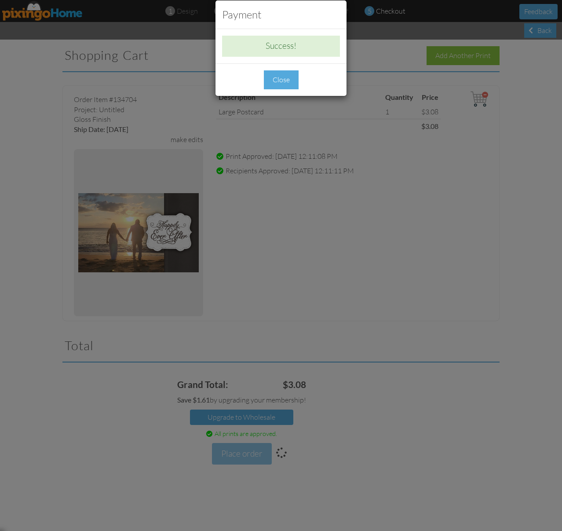
click at [280, 80] on div "Close" at bounding box center [281, 79] width 35 height 19
